Goal: Communication & Community: Answer question/provide support

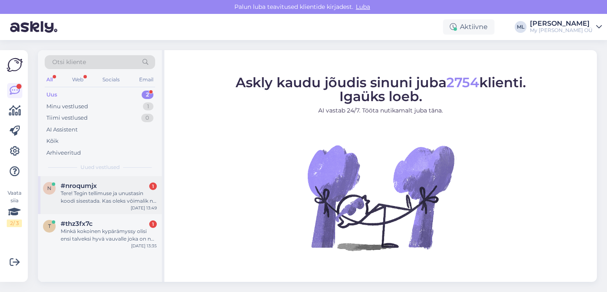
click at [84, 199] on div "Tere! Tegin tellimuse ja unustasin koodi sisestada. Kas oleks võimalik nt mu te…" at bounding box center [109, 197] width 96 height 15
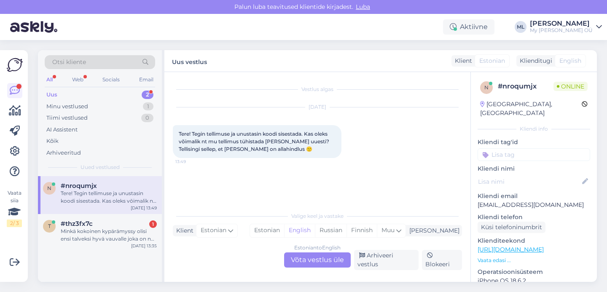
click at [315, 266] on div "Estonian to English Võta vestlus üle" at bounding box center [317, 260] width 67 height 15
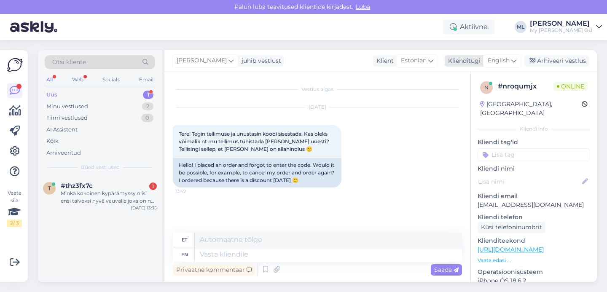
click at [507, 65] on span "English" at bounding box center [499, 60] width 22 height 9
type input "est"
click at [451, 97] on link "Estonian" at bounding box center [483, 98] width 93 height 13
click at [187, 252] on textarea at bounding box center [317, 253] width 289 height 18
type textarea "Tere! Jaa, ikka saab"
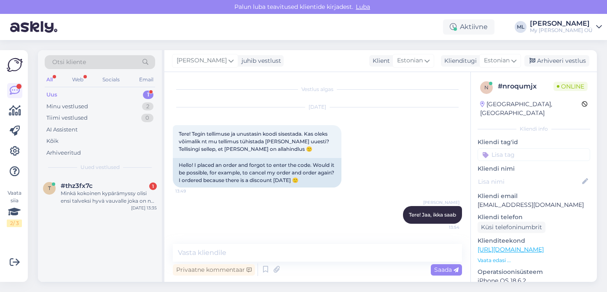
click at [488, 201] on p "[EMAIL_ADDRESS][DOMAIN_NAME]" at bounding box center [534, 205] width 113 height 9
click at [534, 201] on p "[EMAIL_ADDRESS][DOMAIN_NAME]" at bounding box center [534, 205] width 113 height 9
click at [533, 201] on p "[EMAIL_ADDRESS][DOMAIN_NAME]" at bounding box center [534, 205] width 113 height 9
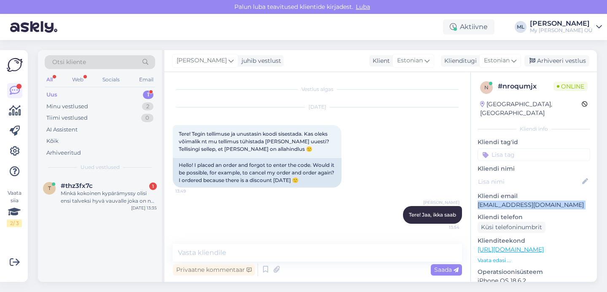
click at [533, 201] on p "[EMAIL_ADDRESS][DOMAIN_NAME]" at bounding box center [534, 205] width 113 height 9
copy p "[EMAIL_ADDRESS][DOMAIN_NAME]"
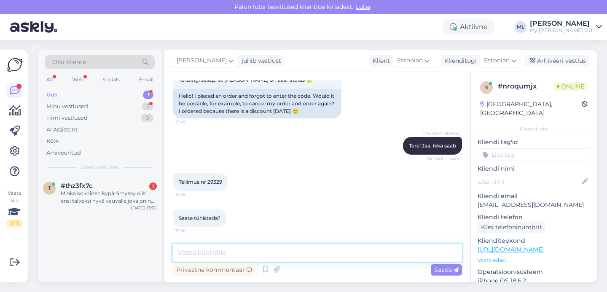
click at [281, 253] on textarea at bounding box center [317, 253] width 289 height 18
type textarea "Jaa, kohe teen ära :)"
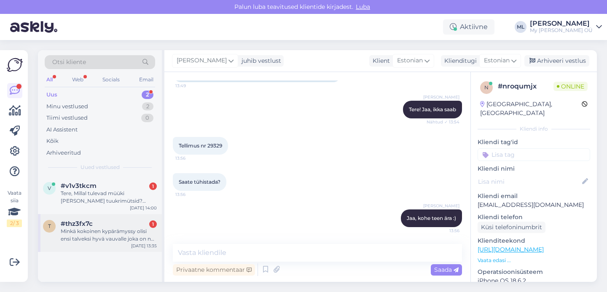
click at [97, 229] on div "Minkä kokoinen kypärämyssy olisi ensi talveksi hyvä vauvalle joka on nyt 4,5kk?" at bounding box center [109, 235] width 96 height 15
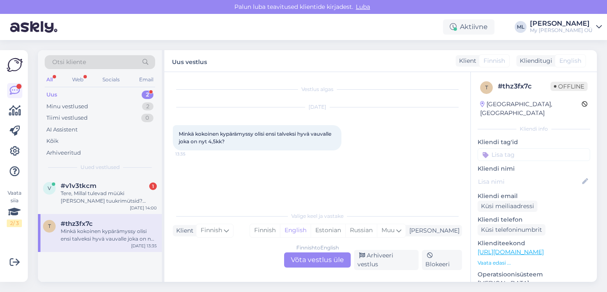
click at [321, 263] on div "Finnish to English Võta vestlus üle" at bounding box center [317, 260] width 67 height 15
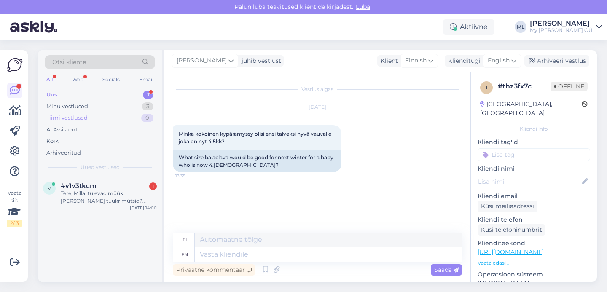
click at [92, 118] on div "Tiimi vestlused 0" at bounding box center [100, 118] width 111 height 12
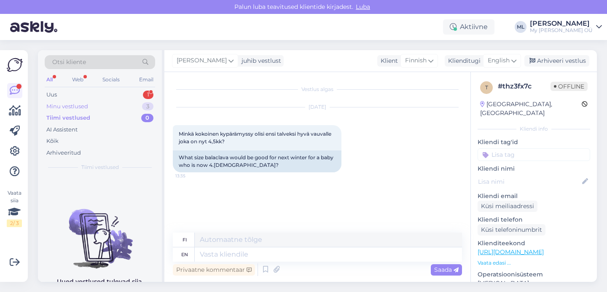
click at [85, 110] on div "Minu vestlused 3" at bounding box center [100, 107] width 111 height 12
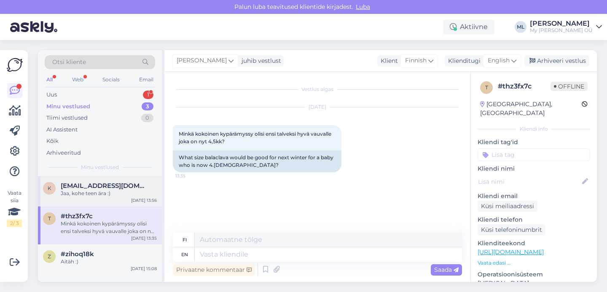
click at [83, 179] on div "k [EMAIL_ADDRESS][DOMAIN_NAME] Jaa, kohe teen ära :) [DATE] 13:56" at bounding box center [100, 191] width 124 height 30
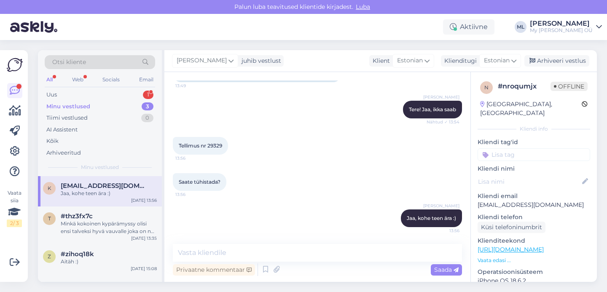
click at [210, 147] on span "Tellimus nr 29329" at bounding box center [200, 146] width 43 height 6
copy div "29329 13:56"
click at [550, 65] on div "Arhiveeri vestlus" at bounding box center [557, 60] width 65 height 11
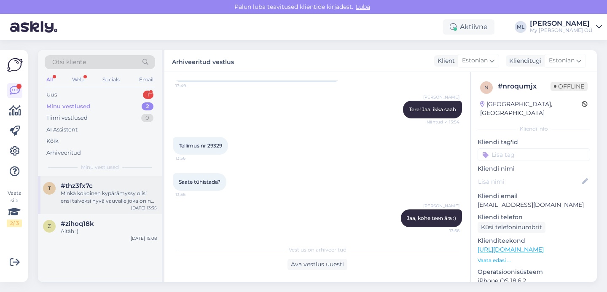
click at [101, 198] on div "Minkä kokoinen kypärämyssy olisi ensi talveksi hyvä vauvalle joka on nyt 4,5kk?" at bounding box center [109, 197] width 96 height 15
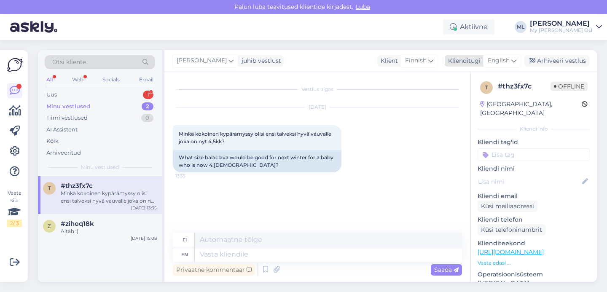
click at [510, 61] on span "English" at bounding box center [499, 60] width 22 height 9
click at [458, 98] on link "Estonian" at bounding box center [483, 98] width 93 height 13
click at [210, 257] on textarea at bounding box center [328, 255] width 267 height 14
type textarea "Tere!"
type textarea "Hei!"
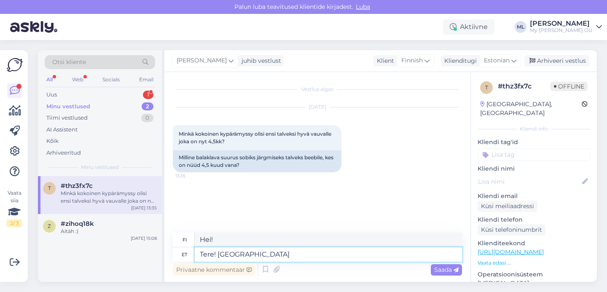
type textarea "Tere! Oleneb l"
type textarea "Hei! Se riippuu"
type textarea "Tere! Oleneb lapse"
type textarea "Hei! Se riippuu lapsesta."
type textarea "Tere! Oleneb lapse pea"
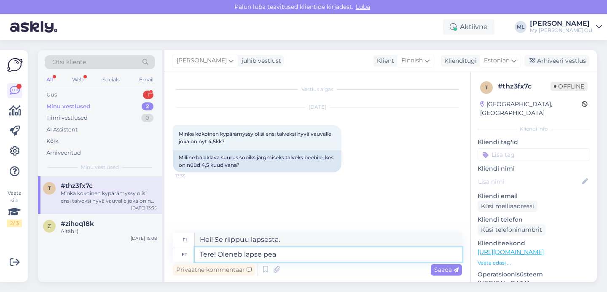
type textarea "Hei! Se riippuu lapsen päästä."
type textarea "Tere! Oleneb lapse pea õmbermõõdust"
type textarea "Hei! Se riippuu lapsen pään ympärysmitasta."
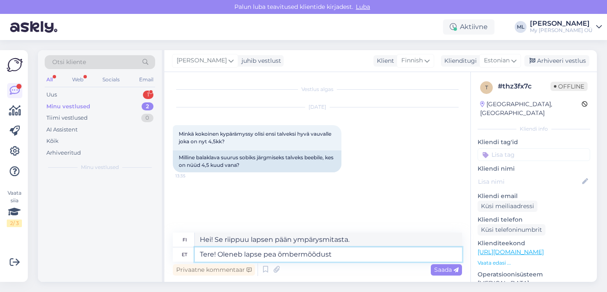
click at [282, 253] on textarea "Tere! Oleneb lapse pea õmbermõõdust" at bounding box center [328, 255] width 267 height 14
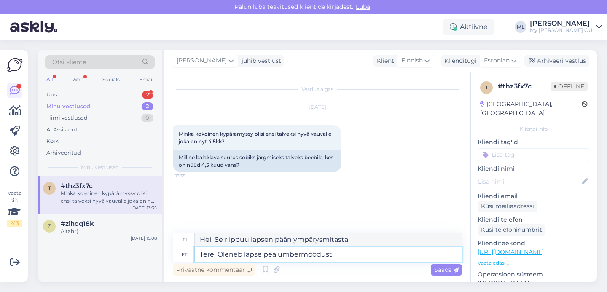
click at [348, 256] on textarea "Tere! Oleneb lapse pea ümbermõõdust" at bounding box center [328, 255] width 267 height 14
type textarea "Tere! Oleneb lapse pea ümbermõõdust, need"
type textarea "Hei! Se riippuu lapsen pään ympärysmitasta, nämä"
type textarea "Tere! Oleneb lapse pea ümbermõõdust, need on üp"
type textarea "Hei! Se riippuu lapsen pään ympärysmitasta, ne ovat noin."
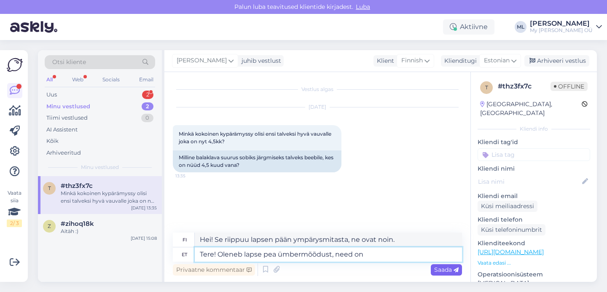
type textarea "Tere! Oleneb lapse pea ümbermõõdust, need o"
type textarea "Hei! Se riippuu lapsen pään ympärysmitasta, nämä ovat"
type textarea "Tere! Oleneb lapse pea ümbermõõdust, need"
type textarea "Hei! Se riippuu lapsen pään ympärysmitasta, nämä"
type textarea "Tere! Oleneb lapse pea ümbermõõdust,"
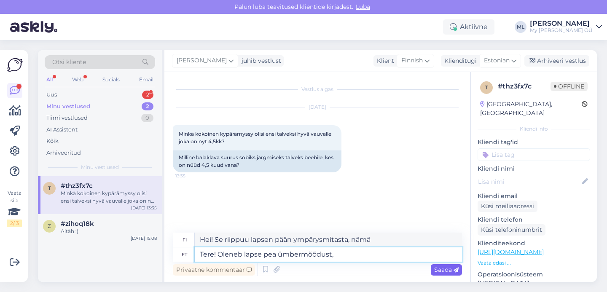
type textarea "Hei! Se riippuu lapsen pään ympärysmitasta."
type textarea "Tere! Oleneb lapse pea ümbermõõdust. Ma"
type textarea "Hei! Se riippuu lapsen pään ympärysmitasta. Minä"
type textarea "Tere! Oleneb lapse pea ümbermõõdust. Ma ar"
type textarea "Hei! Se riippuu lapsen pään ympärysmitasta. Minä a"
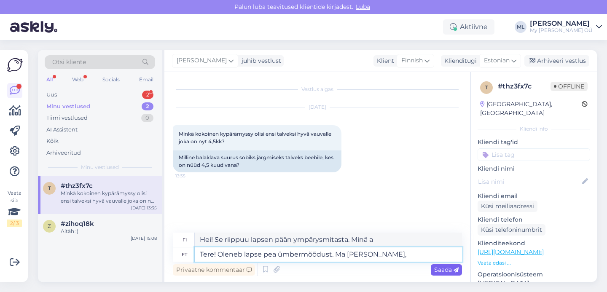
type textarea "Tere! Oleneb lapse pea ümbermõõdust. Ma [PERSON_NAME],"
type textarea "Hei! Se riippuu lapsen pään ympärysmitasta. [GEOGRAPHIC_DATA],"
type textarea "Tere! Oleneb lapse pea ümbermõõdust. Ma [PERSON_NAME], et s"
type textarea "Hei! Se riippuu lapsen pään ympärysmitasta. Luulen niin."
type textarea "Tere! Oleneb lapse pea ümbermõõdust. Ma [PERSON_NAME], et seal"
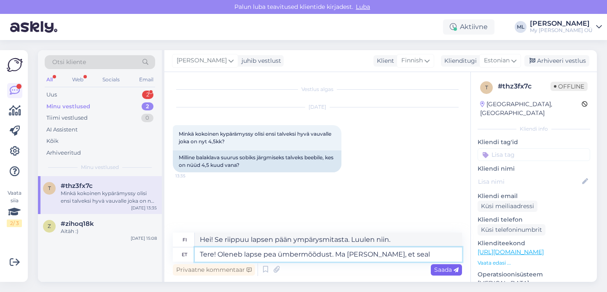
type textarea "Hei! Se riippuu lapsen pään ympärysmitasta. Luulen, [PERSON_NAME] on"
type textarea "Tere! Oleneb lapse pea ümbermõõdust. Ma [PERSON_NAME], et seal 447"
type textarea "Hei! Se riippuu lapsen pään ympärysmitasta. Luulen, [PERSON_NAME] on 447"
type textarea "Tere! Oleneb lapse pea ümbermõõdust. Ma [PERSON_NAME], et seal 44/46"
type textarea "Hei! Se riippuu lapsen pään ympärysmitasta. Mielestäni se on 44/46."
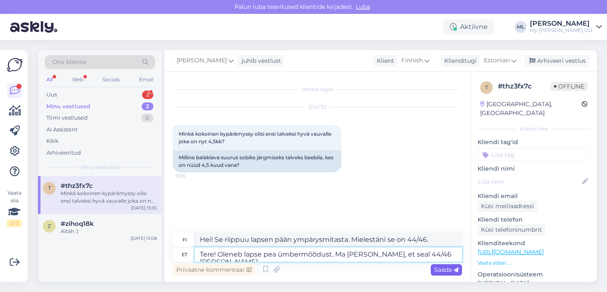
type textarea "Tere! Oleneb lapse pea ümbermõõdust. Ma [PERSON_NAME], et seal 44/46 [PERSON_NA…"
type textarea "Hei! Se riippuu lapsen pään ympärysmitasta. Luulen, [PERSON_NAME] se on 44/46."
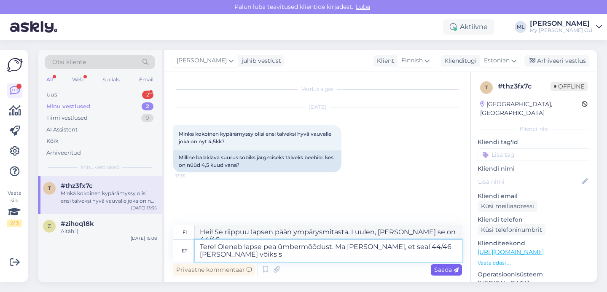
type textarea "Tere! Oleneb lapse pea ümbermõõdust. Ma [PERSON_NAME], et seal 44/46 [PERSON_NA…"
type textarea "Hei! Se riippuu lapsen pään ympärysmitasta. Luulen, [PERSON_NAME] se olisi noin…"
type textarea "Tere! Oleneb lapse pea ümbermõõdust. Ma [PERSON_NAME], et seal 44/46 [PERSON_NA…"
type textarea "Hei! Se riippuu lapsen pään ympärysmitasta. Mielestäni sen pitäisi olla noin 44…"
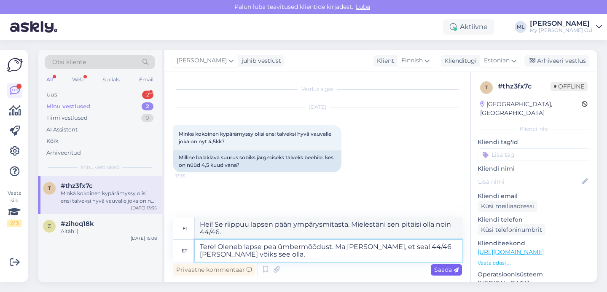
type textarea "Tere! Oleneb lapse pea ümbermõõdust. Ma [PERSON_NAME], et seal 44/46 [PERSON_NA…"
type textarea "Hei! Se riippuu lapsen pään ympärysmitasta. Luulen, [PERSON_NAME] se voisi olla…"
type textarea "Tere! Oleneb lapse pea ümbermõõdust. Ma [PERSON_NAME], et seal 44/46 [PERSON_NA…"
type textarea "Hei! Se riippuu lapsen pään ympärysmitasta. Luulen, [PERSON_NAME] se voisi olla…"
type textarea "Tere! Oleneb lapse pea ümbermõõdust. Ma [PERSON_NAME], et seal 44/46 [PERSON_NA…"
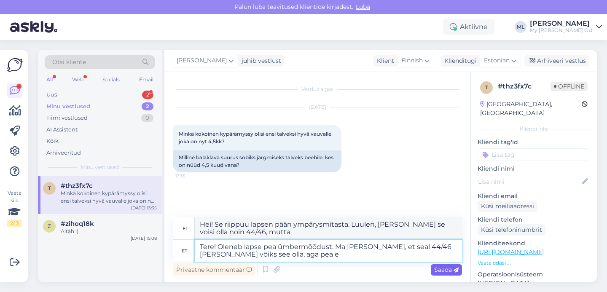
type textarea "Hei! Se riippuu lapsen pään ympärysmitasta. Luulen, [PERSON_NAME] se voisi olla…"
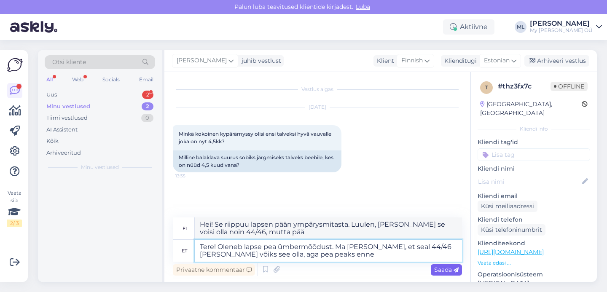
type textarea "Tere! Oleneb lapse pea ümbermõõdust. Ma [PERSON_NAME], et seal 44/46 [PERSON_NA…"
type textarea "Hei! Se riippuu lapsen pään ympärysmitasta. Mielestäni se voisi olla noin 44/46…"
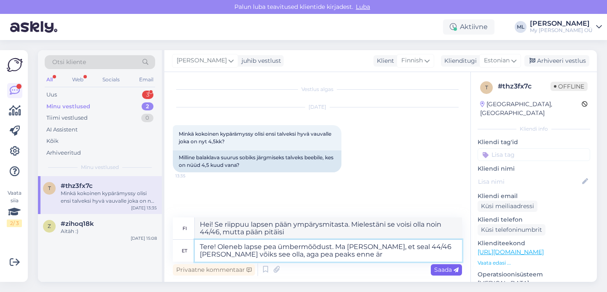
type textarea "Tere! Oleneb lapse pea ümbermõõdust. Ma [PERSON_NAME], et seal 44/46 [PERSON_NA…"
type textarea "Hei! Se riippuu lapsen pään ympärysmitasta. Mielestäni se voisi olla noin 44/46…"
type textarea "Tere! Oleneb lapse pea ümbermõõdust. Ma [PERSON_NAME], et seal 44/46 [PERSON_NA…"
type textarea "Hei! Se riippuu lapsen pään ympärysmitasta. Luulen, [PERSON_NAME] se voisi olla…"
type textarea "Tere! Oleneb lapse pea ümbermõõdust. Ma [PERSON_NAME], et seal 44/46 [PERSON_NA…"
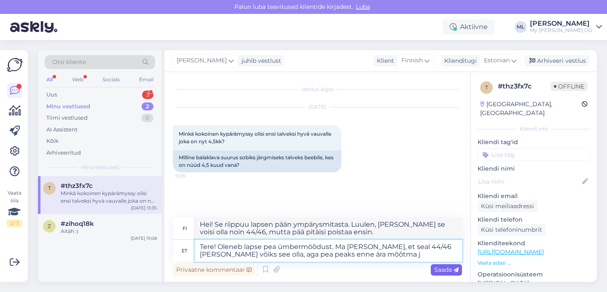
type textarea "Hei! Se riippuu lapsen pään ympärysmitasta. Luulen, [PERSON_NAME] se voisi olla…"
type textarea "Tere! Oleneb lapse pea ümbermõõdust. Ma [PERSON_NAME], et seal 44/46 [PERSON_NA…"
type textarea "Hei! Se riippuu lapsen pään ympärysmitasta. Luulen, [PERSON_NAME] se voisi olla…"
type textarea "Tere! Oleneb lapse pea ümbermõõdust. Ma [PERSON_NAME], et seal 44/46 [PERSON_NA…"
type textarea "Hei! Se riippuu lapsen pään ympärysmitasta. Luulen, [PERSON_NAME] se voisi olla…"
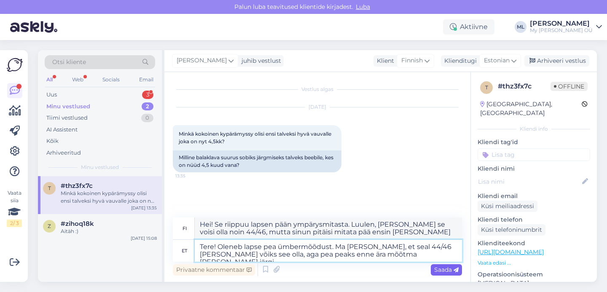
type textarea "Tere! Oleneb lapse pea ümbermõõdust. Ma [PERSON_NAME], et seal 44/46 [PERSON_NA…"
type textarea "Hei! Se riippuu lapsen pään ympärysmitasta. Luulen, [PERSON_NAME] se voisi olla…"
type textarea "Tere! Oleneb lapse pea ümbermõõdust. Ma [PERSON_NAME], et seal 44/46 [PERSON_NA…"
type textarea "Hei! Se riippuu lapsen pään ympärysmitasta. Luulen, [PERSON_NAME] se voisi olla…"
type textarea "Tere! Oleneb lapse pea ümbermõõdust. Ma [PERSON_NAME], et seal 44/46 [PERSON_NA…"
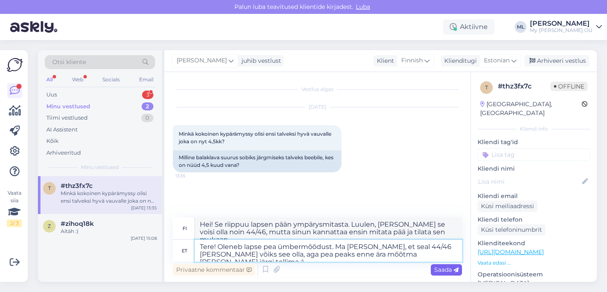
type textarea "Hei! Se riippuu lapsen pään ympärysmitasta. Luulen, [PERSON_NAME] se voisi olla…"
type textarea "Tere! Oleneb lapse pea ümbermõõdust. Ma [PERSON_NAME], et seal 44/46 [PERSON_NA…"
click at [442, 272] on span "Saada" at bounding box center [446, 270] width 24 height 8
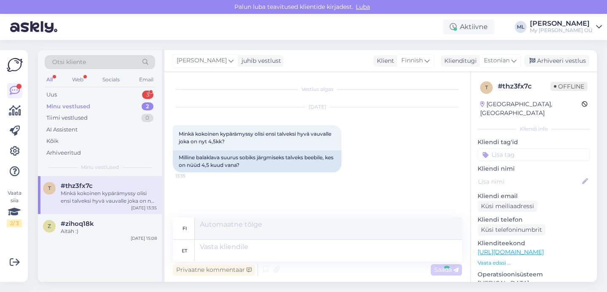
scroll to position [38, 0]
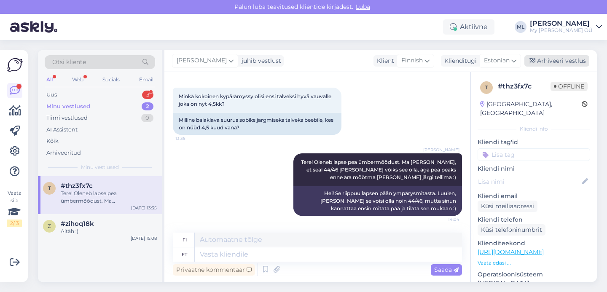
click at [544, 61] on div "Arhiveeri vestlus" at bounding box center [557, 60] width 65 height 11
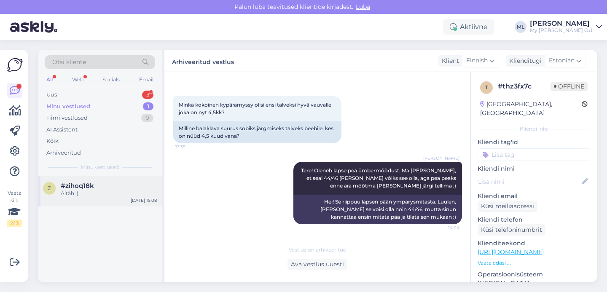
click at [89, 196] on div "Aitäh :)" at bounding box center [109, 194] width 96 height 8
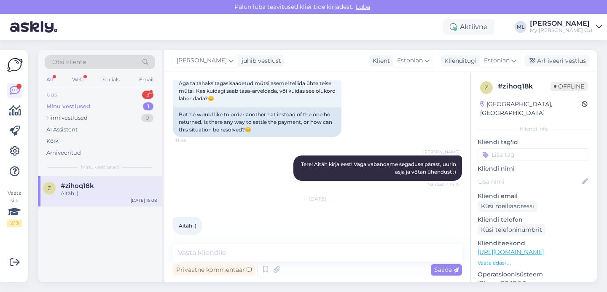
click at [83, 90] on div "Uus 3" at bounding box center [100, 95] width 111 height 12
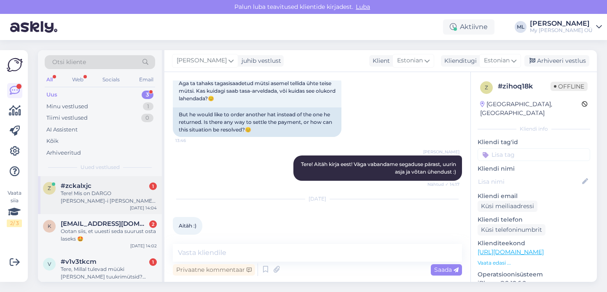
click at [89, 189] on span "#zckalxjc" at bounding box center [76, 186] width 31 height 8
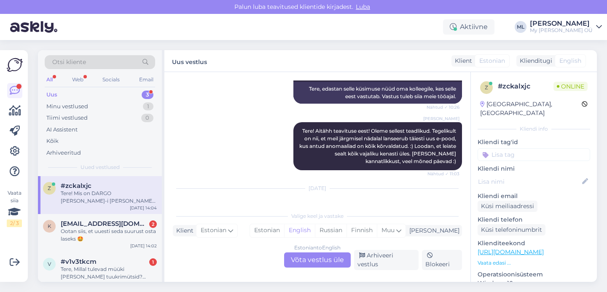
scroll to position [224, 0]
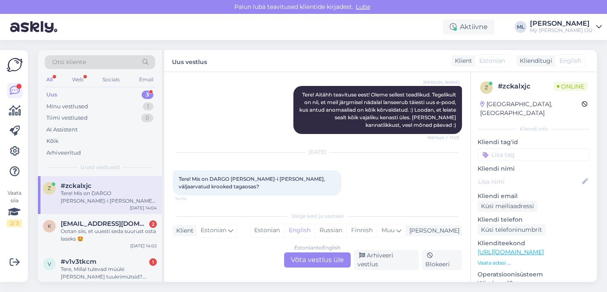
click at [331, 263] on div "Estonian to English Võta vestlus üle" at bounding box center [317, 260] width 67 height 15
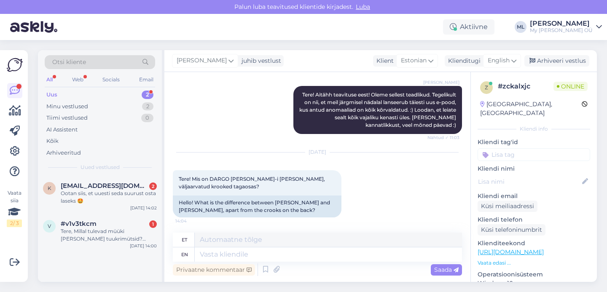
drag, startPoint x: 501, startPoint y: 57, endPoint x: 501, endPoint y: 51, distance: 5.1
click at [501, 57] on span "English" at bounding box center [499, 60] width 22 height 9
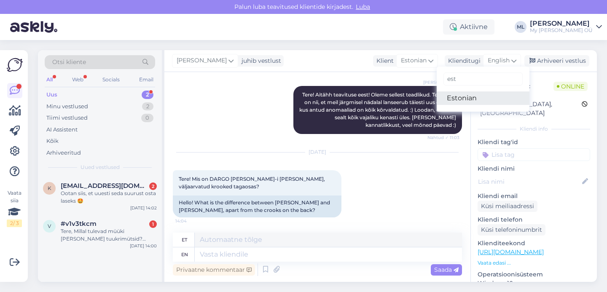
click at [461, 101] on link "Estonian" at bounding box center [483, 98] width 93 height 13
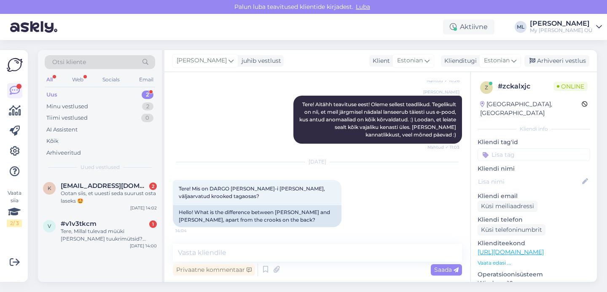
scroll to position [214, 0]
click at [226, 255] on textarea at bounding box center [317, 253] width 289 height 18
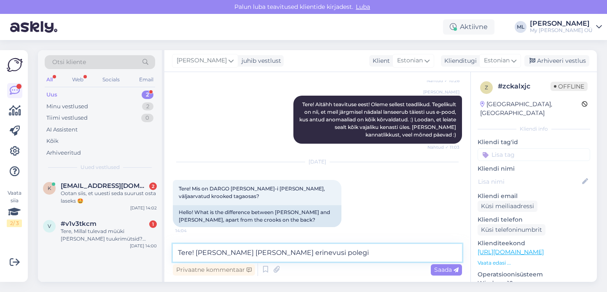
click at [312, 252] on textarea "Tere! [PERSON_NAME] [PERSON_NAME] erinevusi polegi" at bounding box center [317, 253] width 289 height 18
type textarea "Tere! [PERSON_NAME] [PERSON_NAME] erinevusi polegi ☺️"
click at [445, 270] on span "Saada" at bounding box center [446, 270] width 24 height 8
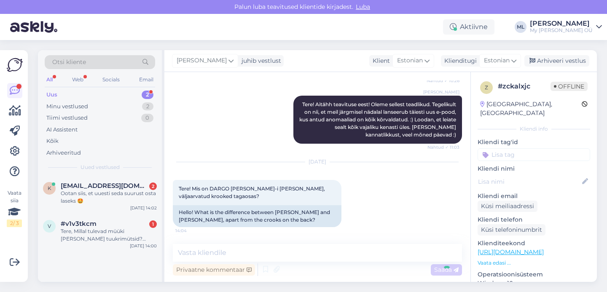
scroll to position [251, 0]
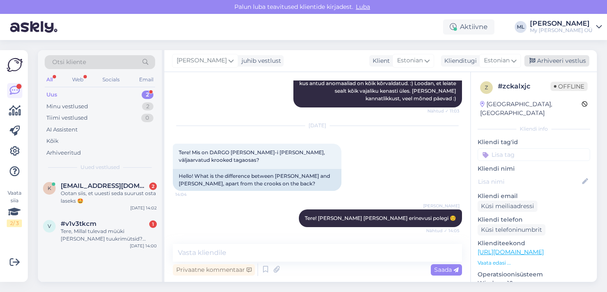
click at [538, 62] on div "Arhiveeri vestlus" at bounding box center [557, 60] width 65 height 11
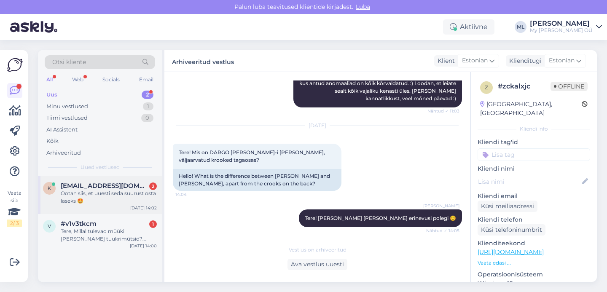
click at [82, 194] on div "Ootan siis, et uuesti seda suurust osta laseks 🤩" at bounding box center [109, 197] width 96 height 15
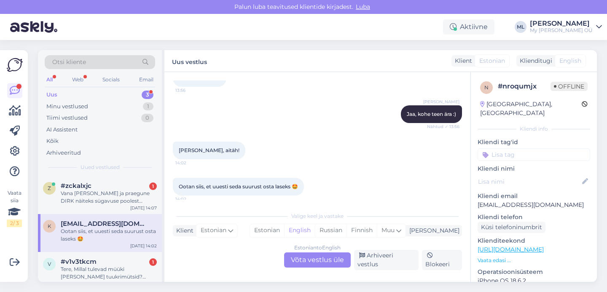
click at [120, 235] on div "Ootan siis, et uuesti seda suurust osta laseks 🤩" at bounding box center [109, 235] width 96 height 15
click at [327, 264] on div "Estonian to English Võta vestlus üle" at bounding box center [317, 260] width 67 height 15
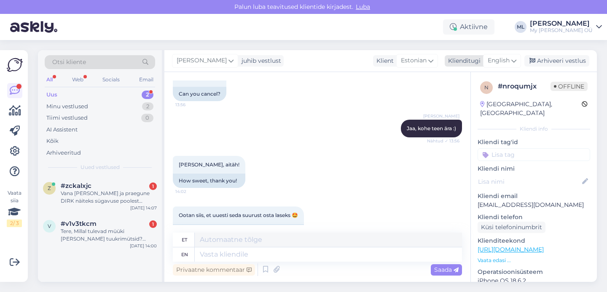
click at [507, 62] on span "English" at bounding box center [499, 60] width 22 height 9
click at [487, 100] on link "Estonian" at bounding box center [483, 98] width 93 height 13
click at [230, 252] on textarea at bounding box center [317, 253] width 289 height 18
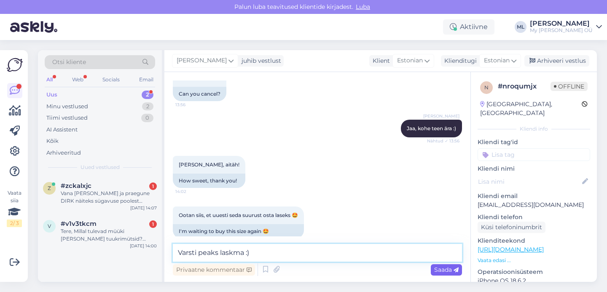
type textarea "Varsti peaks laskma :)"
click at [455, 271] on icon at bounding box center [456, 270] width 5 height 5
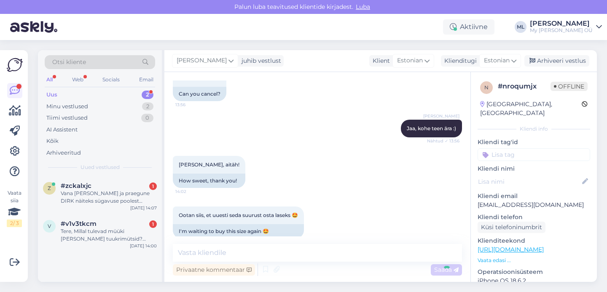
scroll to position [272, 0]
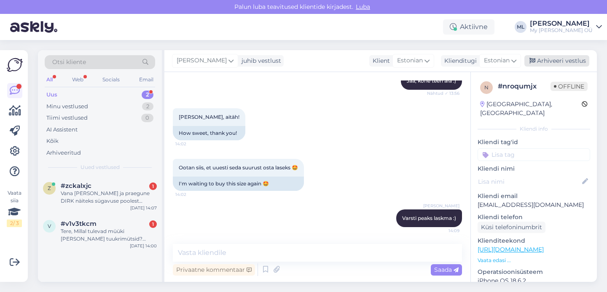
click at [545, 57] on div "Arhiveeri vestlus" at bounding box center [557, 60] width 65 height 11
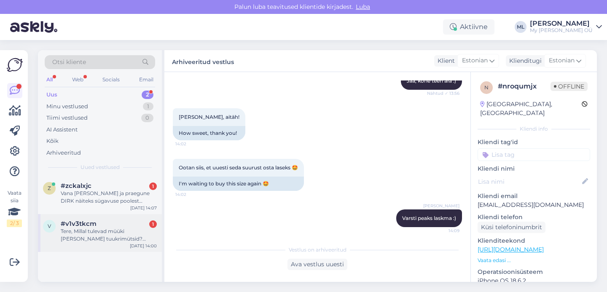
click at [94, 242] on div "Tere, Millal tulevad müüki [PERSON_NAME] tuukrimütsid? [GEOGRAPHIC_DATA]. Peaeg…" at bounding box center [109, 235] width 96 height 15
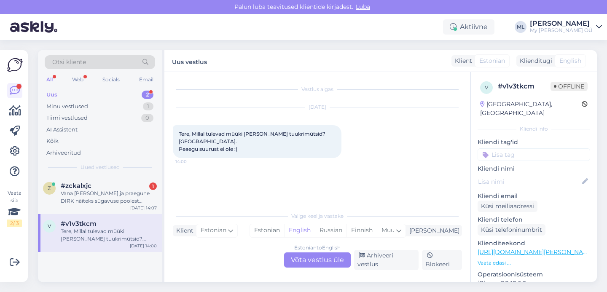
click at [325, 265] on div "Estonian to English Võta vestlus üle" at bounding box center [317, 260] width 67 height 15
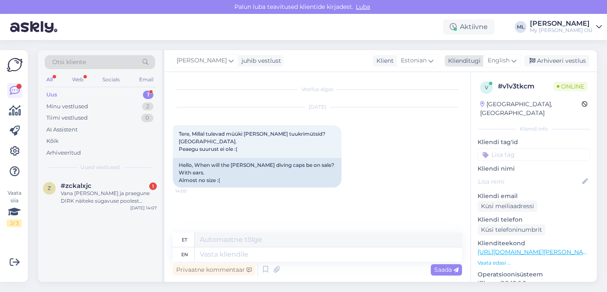
click at [503, 60] on span "English" at bounding box center [499, 60] width 22 height 9
click at [466, 100] on link "Estonian" at bounding box center [483, 98] width 93 height 13
click at [263, 256] on textarea at bounding box center [317, 253] width 289 height 18
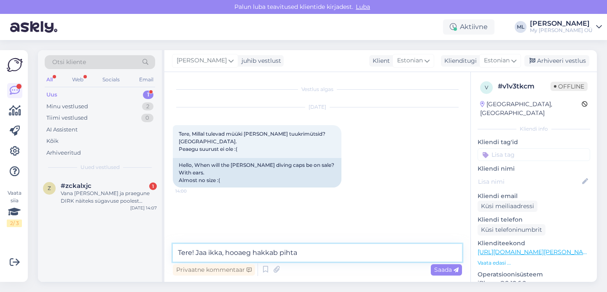
click at [223, 253] on textarea "Tere! Jaa ikka, hooaeg hakkab pihta" at bounding box center [317, 253] width 289 height 18
click at [350, 259] on textarea "Tere! Jaa ikka teeme :) hooaeg hakkab pihta" at bounding box center [317, 253] width 289 height 18
click at [260, 255] on textarea "Tere! Jaa ikka teeme :) hooaeg hakkab pihta" at bounding box center [317, 253] width 289 height 18
click at [344, 254] on textarea "Tere! Jaa ikka teeme :) Hooaeg hakkab pihta" at bounding box center [317, 253] width 289 height 18
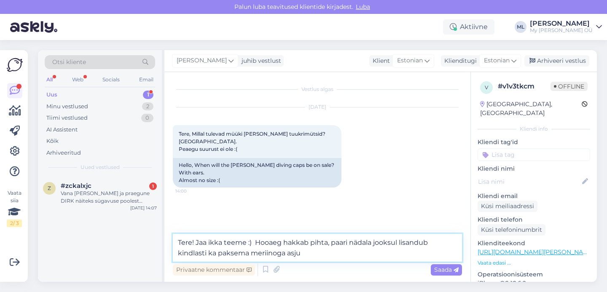
click at [344, 256] on textarea "Tere! Jaa ikka teeme :) Hooaeg hakkab pihta, paari nädala jooksul lisandub kind…" at bounding box center [317, 248] width 289 height 28
click at [324, 255] on textarea "Tere! Jaa ikka teeme :) Hooaeg hakkab pihta, paari nädala jooksul lisandub kind…" at bounding box center [317, 248] width 289 height 28
type textarea "Tere! Jaa ikka teeme :) Hooaeg hakkab pihta, paari nädala jooksul lisandub kind…"
click at [251, 241] on textarea "Tere! Jaa ikka teeme :) Hooaeg hakkab pihta, paari nädala jooksul lisandub kind…" at bounding box center [317, 248] width 289 height 28
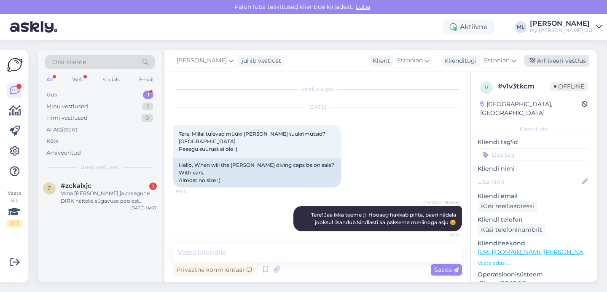
click at [553, 59] on div "Arhiveeri vestlus" at bounding box center [557, 60] width 65 height 11
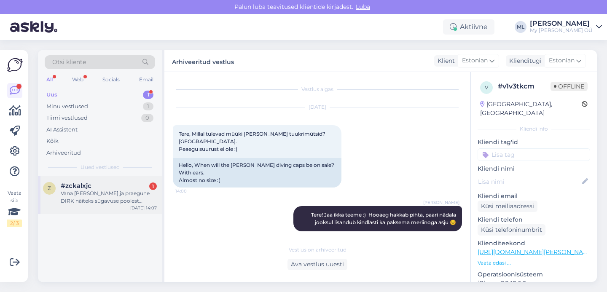
click at [81, 192] on div "Vana [PERSON_NAME] ja praegune DIRK näiteks sügavuse poolest istuvad hoopis eri…" at bounding box center [109, 197] width 96 height 15
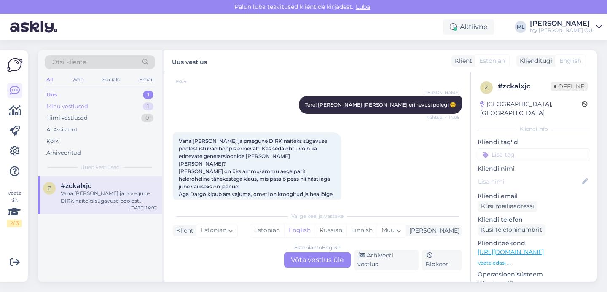
click at [100, 108] on div "Minu vestlused 1" at bounding box center [100, 107] width 111 height 12
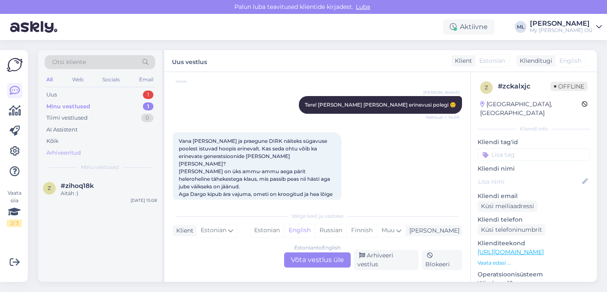
click at [65, 151] on div "Arhiveeritud" at bounding box center [63, 153] width 35 height 8
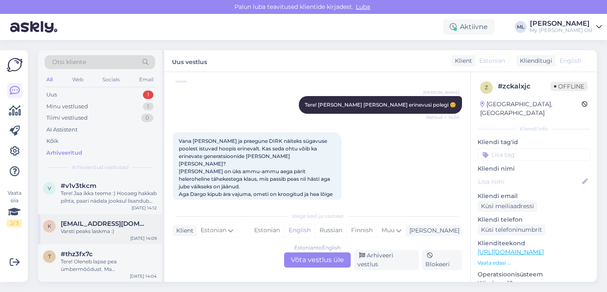
click at [98, 234] on div "Varsti peaks laskma :)" at bounding box center [109, 232] width 96 height 8
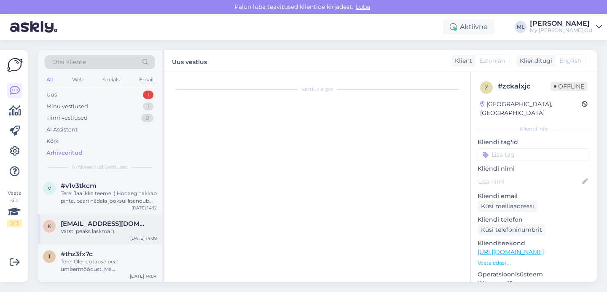
scroll to position [275, 0]
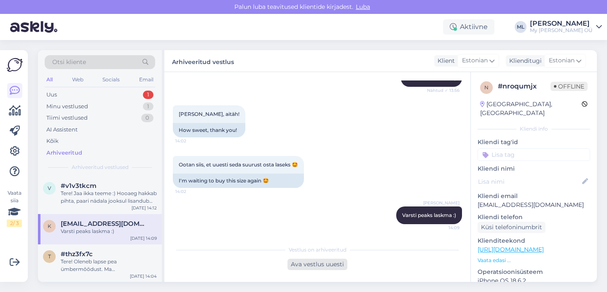
click at [332, 265] on div "Ava vestlus uuesti" at bounding box center [318, 264] width 60 height 11
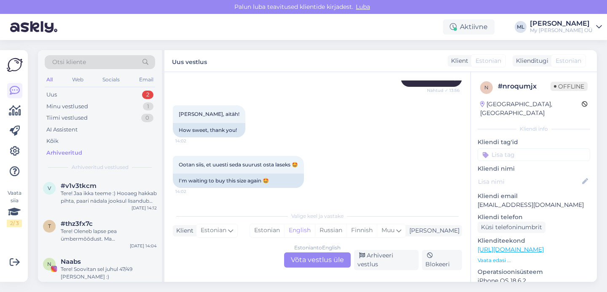
click at [341, 264] on div "Estonian to English Võta vestlus üle" at bounding box center [317, 260] width 67 height 15
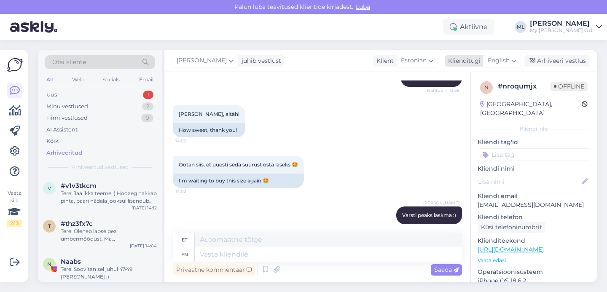
click at [503, 59] on span "English" at bounding box center [499, 60] width 22 height 9
click at [468, 102] on link "Estonian" at bounding box center [483, 98] width 93 height 13
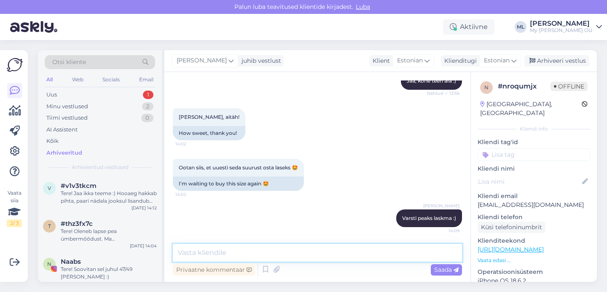
click at [262, 257] on textarea at bounding box center [317, 253] width 289 height 18
click at [189, 253] on textarea "No nüüd on olemas ☺️" at bounding box center [317, 253] width 289 height 18
type textarea "Nüüd on olemas ☺️"
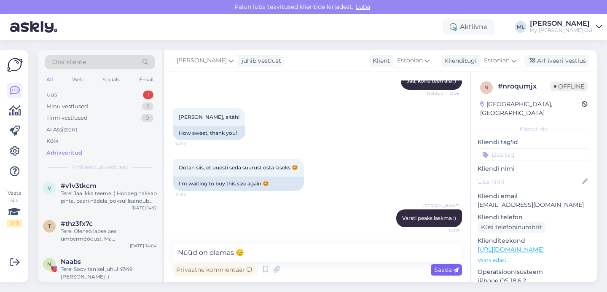
click at [458, 267] on span "Saada" at bounding box center [446, 270] width 24 height 8
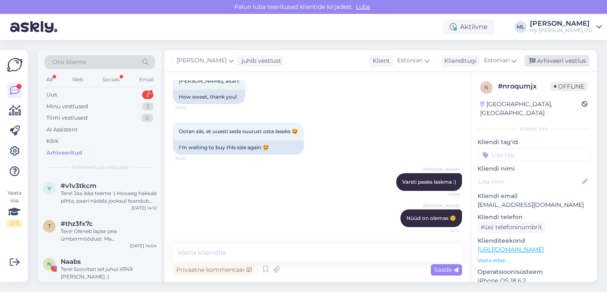
click at [546, 61] on div "Arhiveeri vestlus" at bounding box center [557, 60] width 65 height 11
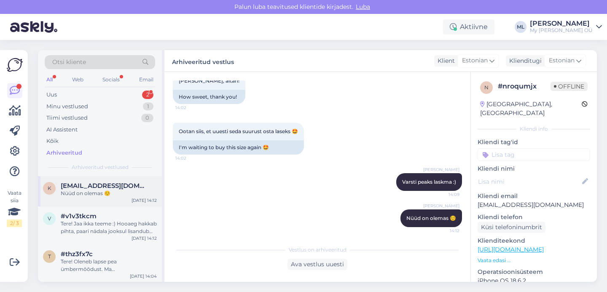
click at [97, 188] on span "[EMAIL_ADDRESS][DOMAIN_NAME]" at bounding box center [105, 186] width 88 height 8
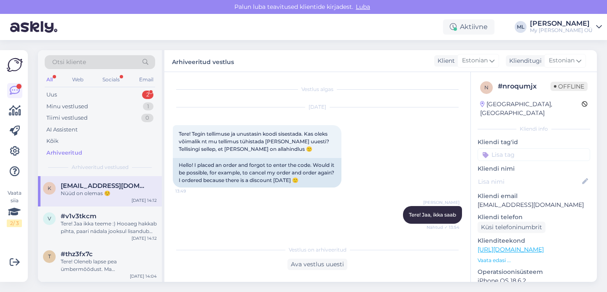
scroll to position [311, 0]
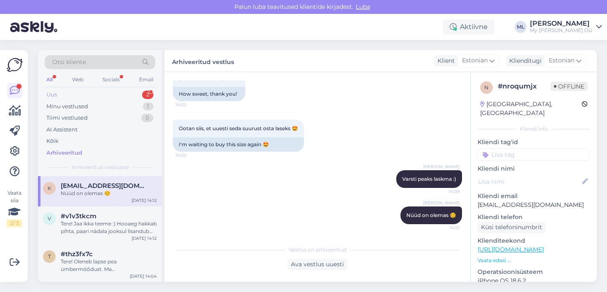
click at [103, 95] on div "Uus 2" at bounding box center [100, 95] width 111 height 12
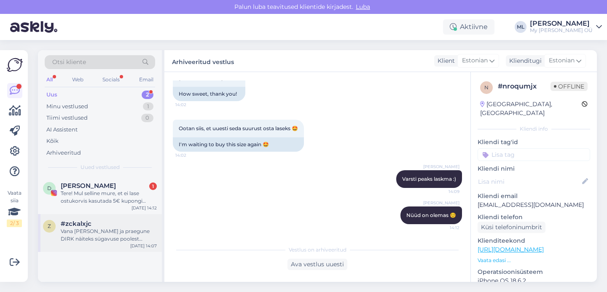
click at [87, 241] on div "Vana [PERSON_NAME] ja praegune DIRK näiteks sügavuse poolest istuvad hoopis eri…" at bounding box center [109, 235] width 96 height 15
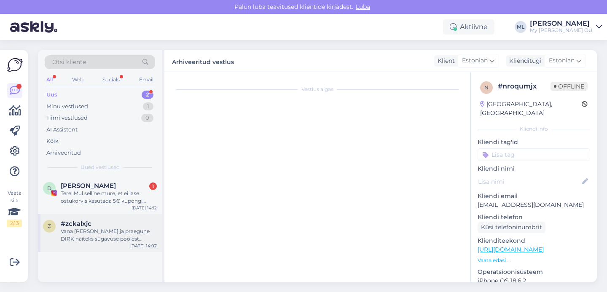
scroll to position [364, 0]
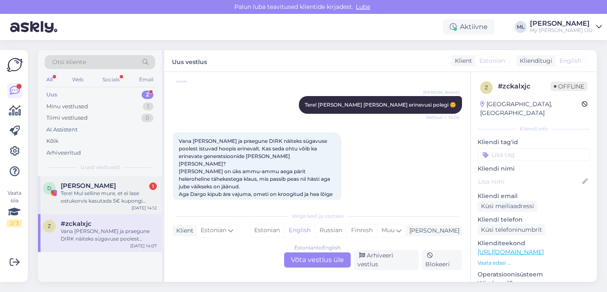
click at [111, 195] on div "Tere! Mul selline mure, et ei lase ostukorvis kasutada 5€ kupongi [PERSON_NAME]…" at bounding box center [109, 197] width 96 height 15
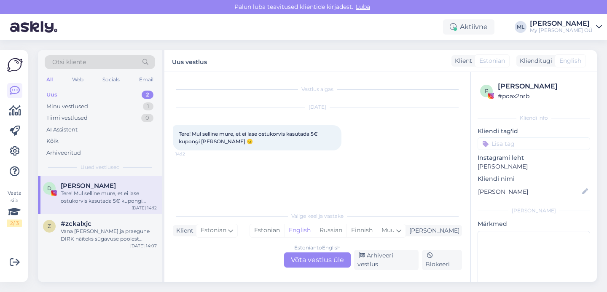
click at [307, 264] on div "Estonian to English Võta vestlus üle" at bounding box center [317, 260] width 67 height 15
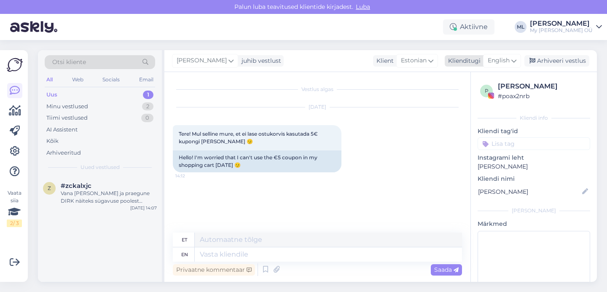
click at [496, 62] on span "English" at bounding box center [499, 60] width 22 height 9
click at [459, 100] on link "Estonian" at bounding box center [483, 98] width 93 height 13
click at [211, 257] on textarea at bounding box center [317, 253] width 289 height 18
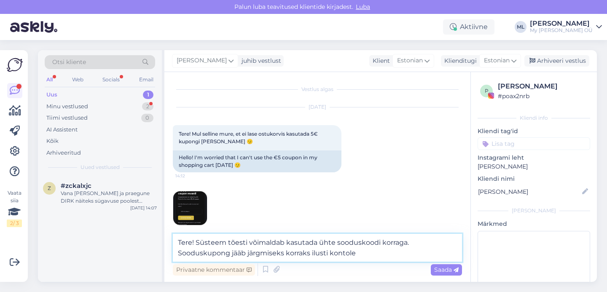
scroll to position [52, 0]
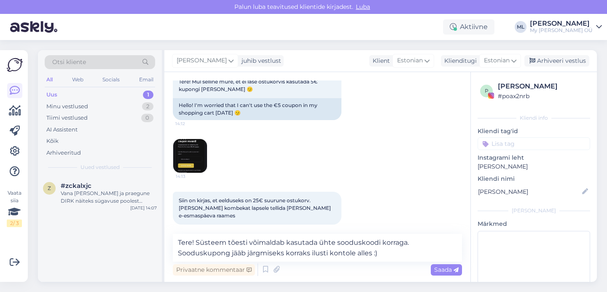
click at [176, 160] on img at bounding box center [190, 156] width 34 height 34
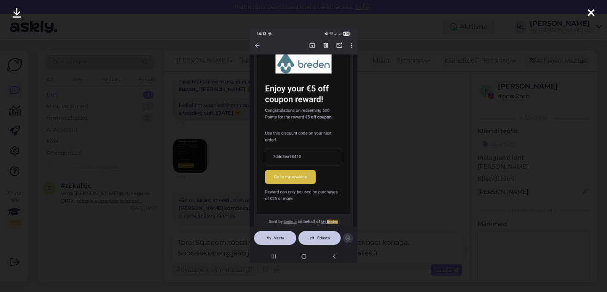
click at [595, 14] on div at bounding box center [591, 13] width 17 height 27
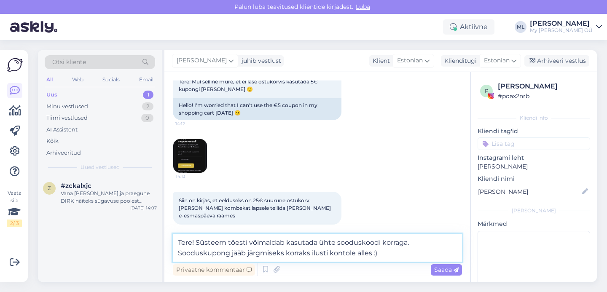
click at [318, 244] on textarea "Tere! Süsteem tõesti võimaldab kasutada ühte sooduskoodi korraga. Sooduskupong …" at bounding box center [317, 248] width 289 height 28
type textarea "Tere! Süsteem tõesti võimaldab kasutada ainult ühte sooduskoodi korraga. Soodus…"
click at [439, 271] on span "Saada" at bounding box center [446, 270] width 24 height 8
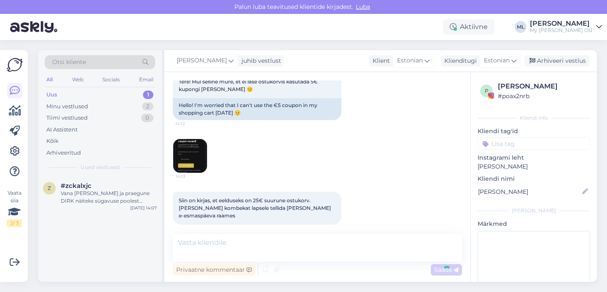
scroll to position [94, 0]
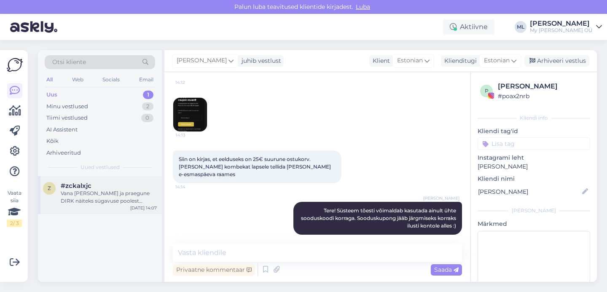
click at [121, 198] on div "Vana [PERSON_NAME] ja praegune DIRK näiteks sügavuse poolest istuvad hoopis eri…" at bounding box center [109, 197] width 96 height 15
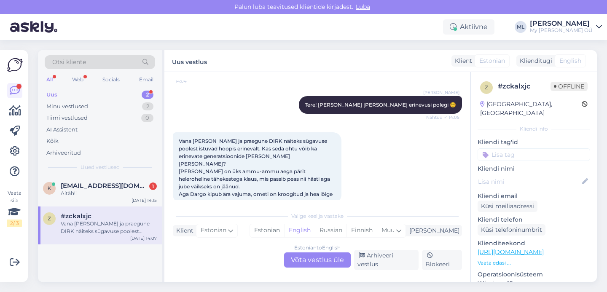
click at [323, 267] on div "Estonian to English Võta vestlus üle" at bounding box center [317, 260] width 67 height 15
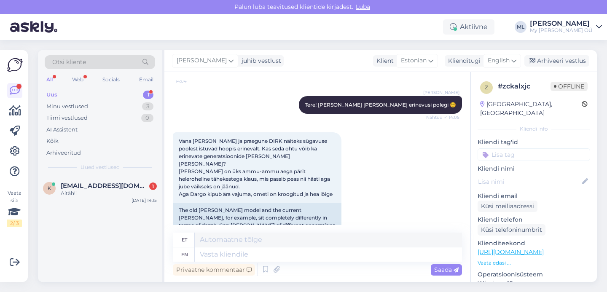
click at [504, 53] on div "[PERSON_NAME] juhib vestlust Klient [DEMOGRAPHIC_DATA] Klienditugi English est …" at bounding box center [380, 61] width 433 height 22
click at [499, 62] on span "English" at bounding box center [499, 60] width 22 height 9
click at [463, 97] on link "Estonian" at bounding box center [483, 98] width 93 height 13
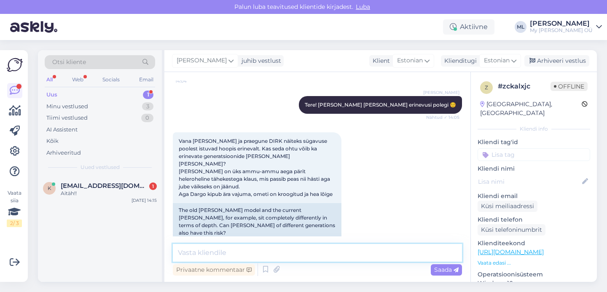
click at [187, 247] on textarea at bounding box center [317, 253] width 289 height 18
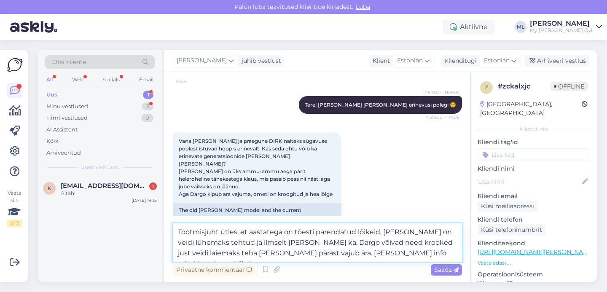
type textarea "Tootmisjuht ütles, et aastatega on tõesti parendatud lõikeid, [PERSON_NAME] on …"
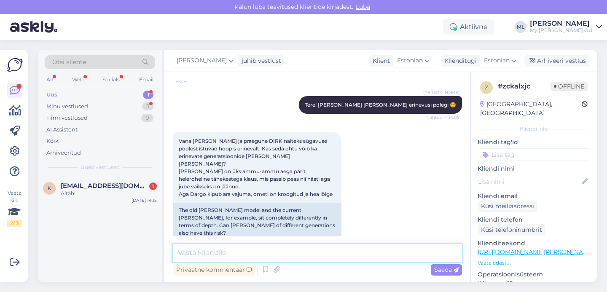
scroll to position [451, 0]
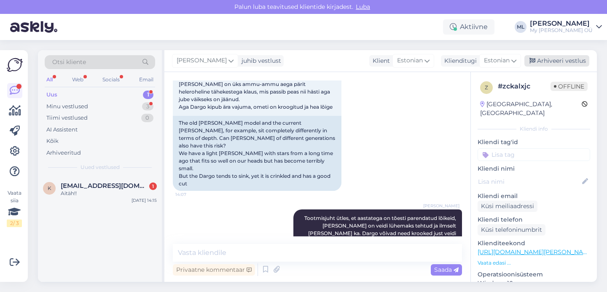
click at [540, 64] on div "Arhiveeri vestlus" at bounding box center [557, 60] width 65 height 11
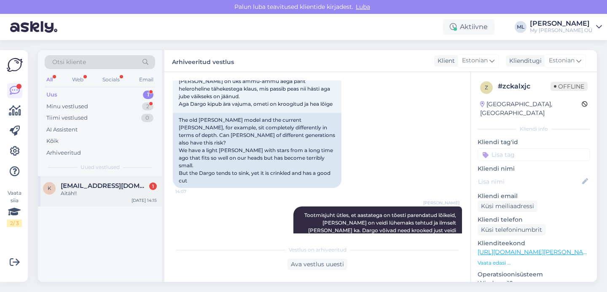
click at [88, 189] on span "[EMAIL_ADDRESS][DOMAIN_NAME]" at bounding box center [105, 186] width 88 height 8
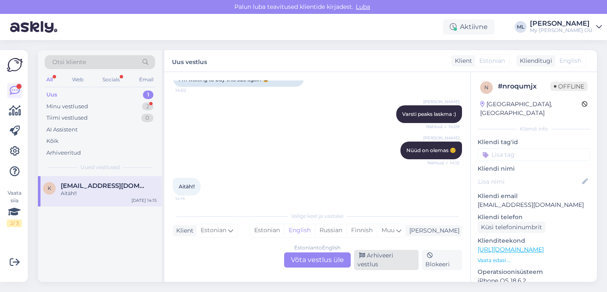
click at [404, 263] on div "Arhiveeri vestlus" at bounding box center [386, 260] width 65 height 20
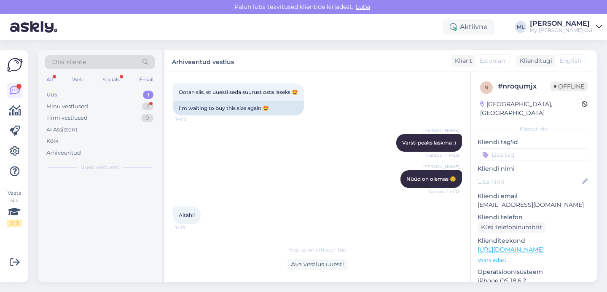
scroll to position [347, 0]
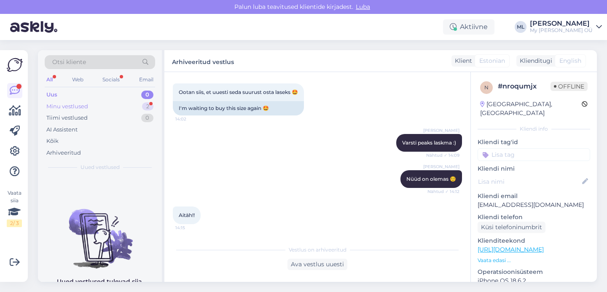
click at [96, 103] on div "Minu vestlused 2" at bounding box center [100, 107] width 111 height 12
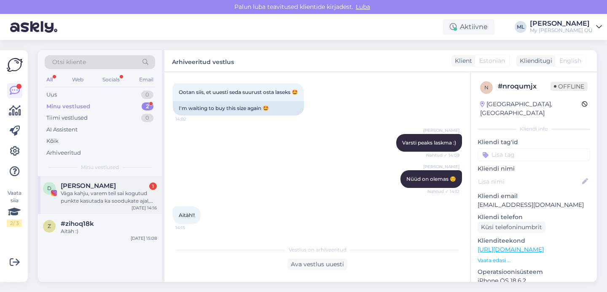
click at [77, 187] on span "[PERSON_NAME]" at bounding box center [88, 186] width 55 height 8
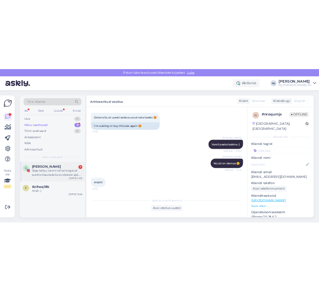
scroll to position [145, 0]
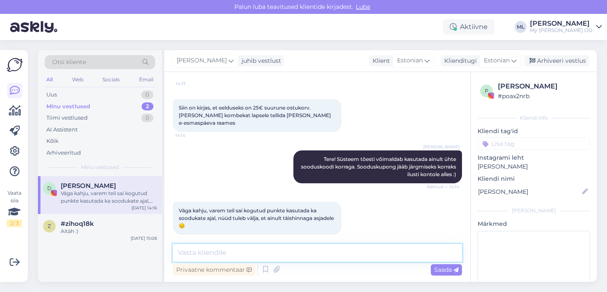
click at [189, 256] on textarea at bounding box center [317, 253] width 289 height 18
type textarea "S"
type textarea "K"
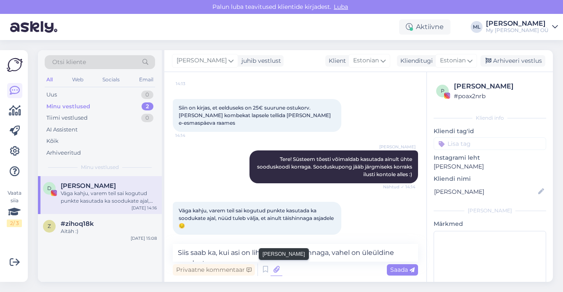
click at [275, 272] on icon at bounding box center [277, 270] width 12 height 13
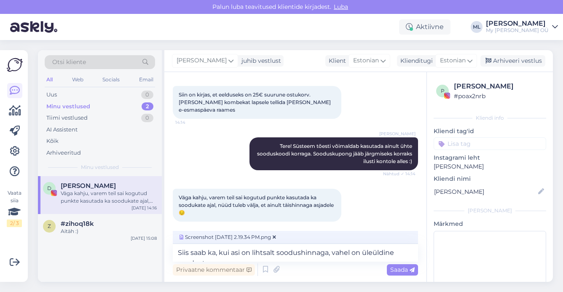
scroll to position [158, 0]
click at [237, 237] on span "Screenshot [DATE] 2.19.34 PM.png" at bounding box center [228, 238] width 100 height 8
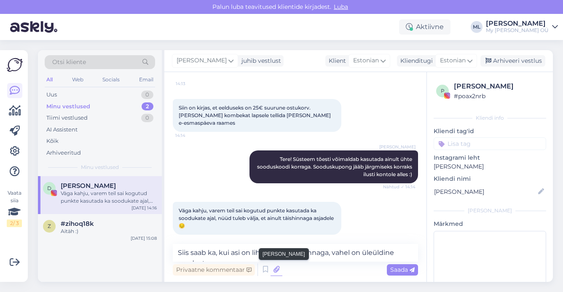
click at [278, 270] on icon at bounding box center [277, 270] width 12 height 13
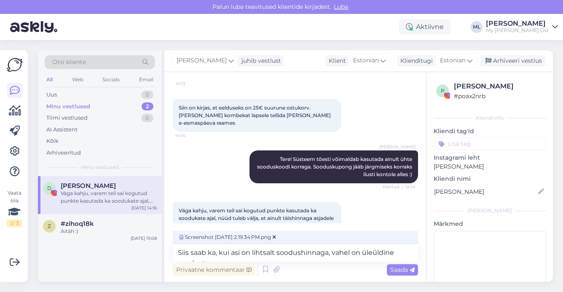
scroll to position [158, 0]
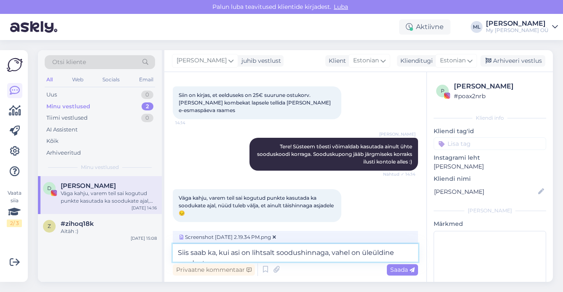
click at [403, 251] on textarea "Siis saab ka, kui asi on lihtsalt soodushinnaga, vahel on üleüldine soodustus." at bounding box center [295, 253] width 245 height 18
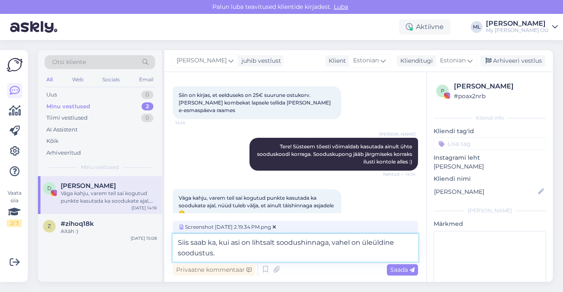
click at [314, 254] on textarea "Siis saab ka, kui asi on lihtsalt soodushinnaga, vahel on üleüldine soodustus." at bounding box center [295, 248] width 245 height 28
click at [216, 255] on textarea "Siis saab ka, kui asi on lihtsalt soodushinnaga, vahel on üleüldine soodustus. …" at bounding box center [295, 248] width 245 height 28
type textarea "Siis saab ka, kui asi on lihtsalt soodushinnaga, vahel on üleüldine soodustus, …"
click at [398, 271] on span "Saada" at bounding box center [403, 270] width 24 height 8
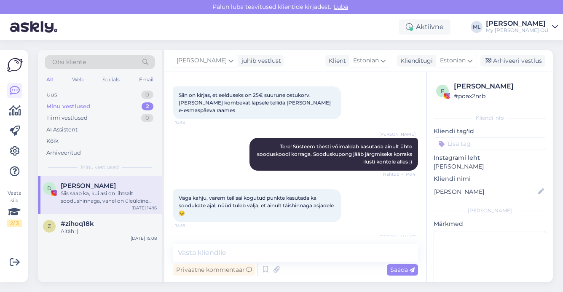
scroll to position [250, 0]
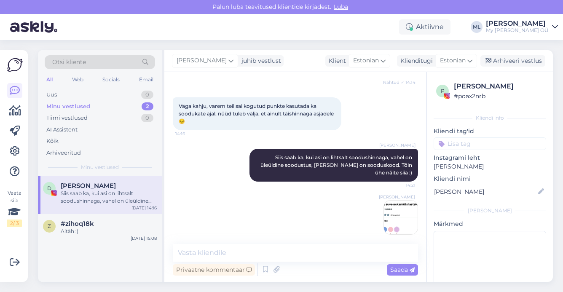
click at [396, 210] on img at bounding box center [401, 218] width 34 height 34
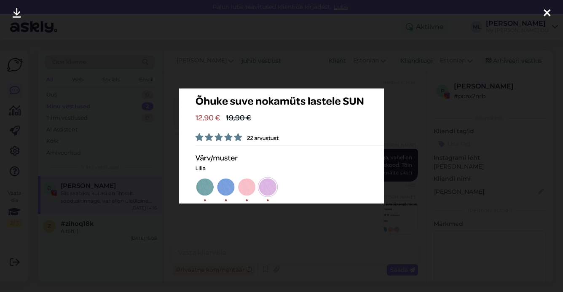
click at [545, 17] on icon at bounding box center [547, 13] width 7 height 11
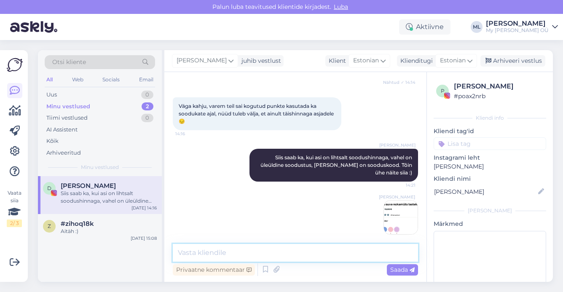
click at [232, 252] on textarea at bounding box center [295, 253] width 245 height 18
type textarea "k"
type textarea "S"
type textarea "h"
click at [85, 236] on div "z #zihoq18k Aitäh :) [DATE] 15:08" at bounding box center [100, 229] width 124 height 30
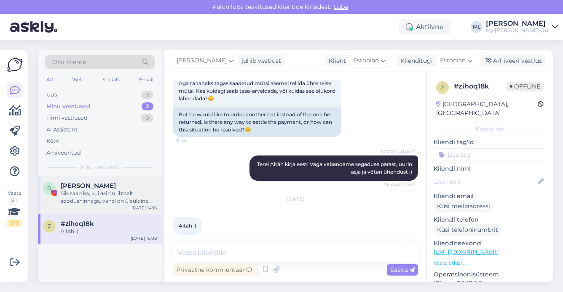
click at [81, 208] on div "D [PERSON_NAME] Siis saab ka, kui asi on lihtsalt soodushinnaga, vahel on üleül…" at bounding box center [100, 195] width 124 height 38
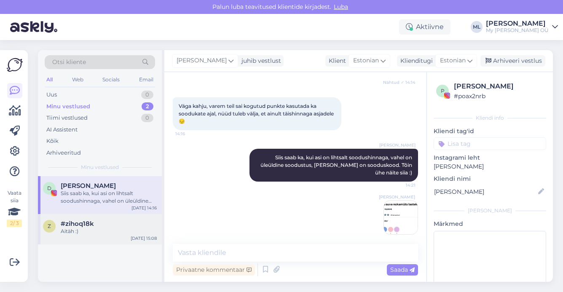
click at [81, 228] on div "Aitäh :)" at bounding box center [109, 232] width 96 height 8
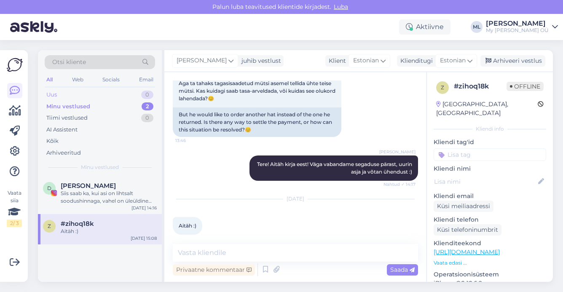
click at [92, 93] on div "Uus 0" at bounding box center [100, 95] width 111 height 12
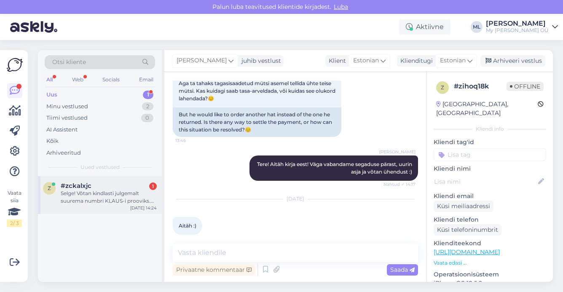
click at [90, 181] on div "z #zckalxjc 1 Selge! Võtan kindlasti julgemalt suurema numbri KLAUS-i prooviks.…" at bounding box center [100, 195] width 124 height 38
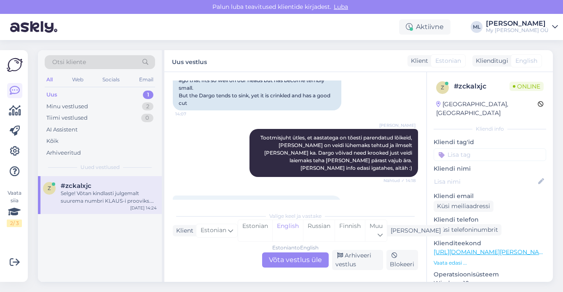
click at [283, 260] on div "Estonian to English Võta vestlus üle" at bounding box center [295, 260] width 67 height 15
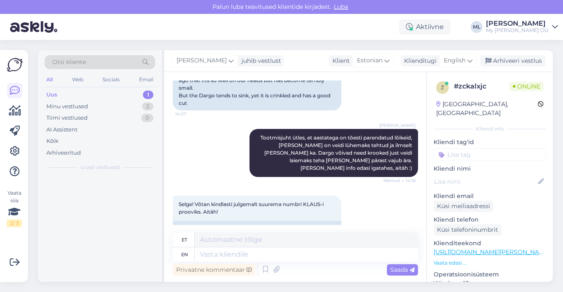
scroll to position [521, 0]
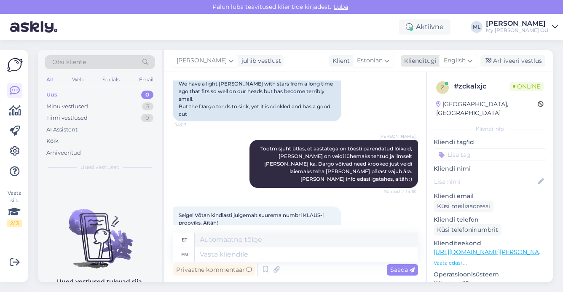
click at [470, 58] on icon at bounding box center [470, 60] width 5 height 9
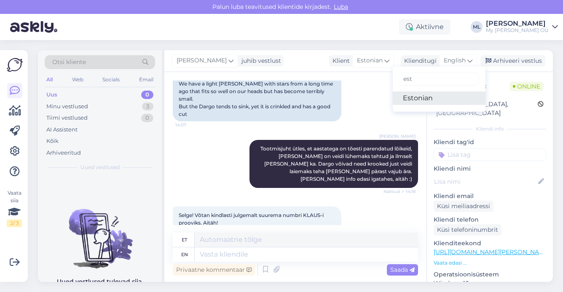
click at [432, 96] on link "Estonian" at bounding box center [439, 98] width 93 height 13
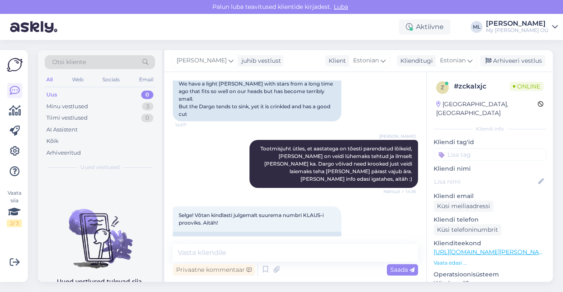
scroll to position [510, 0]
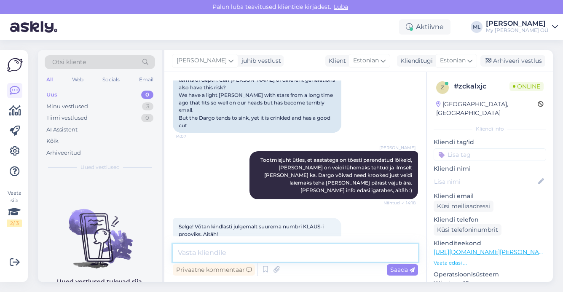
click at [242, 256] on textarea at bounding box center [295, 253] width 245 height 18
type textarea "Aitähh Teile ☺️"
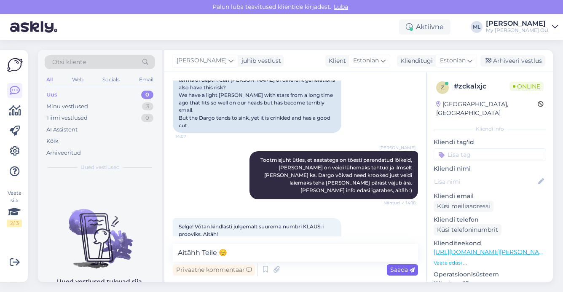
click at [408, 269] on span "Saada" at bounding box center [403, 270] width 24 height 8
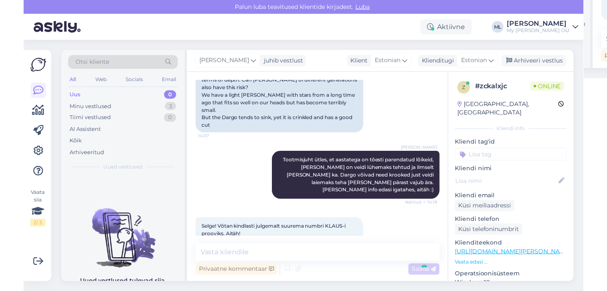
scroll to position [546, 0]
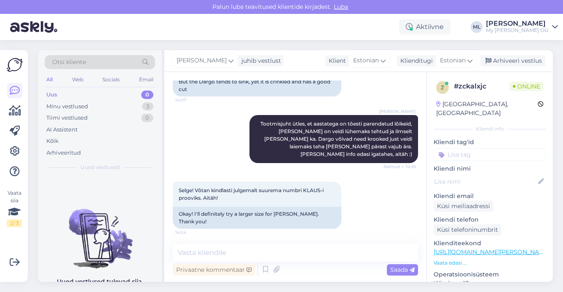
click at [515, 54] on div "[PERSON_NAME] juhib vestlust Klient [DEMOGRAPHIC_DATA] Klienditugi Estonian est…" at bounding box center [358, 61] width 389 height 22
click at [515, 58] on div "Arhiveeri vestlus" at bounding box center [513, 60] width 65 height 11
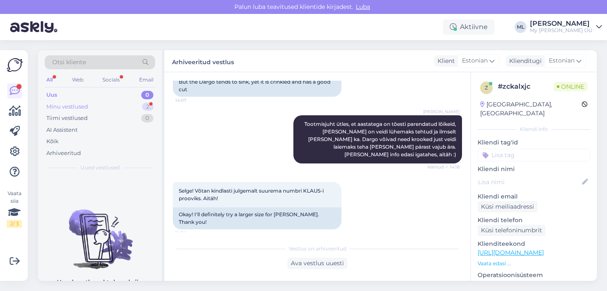
click at [64, 102] on div "Minu vestlused" at bounding box center [67, 106] width 42 height 8
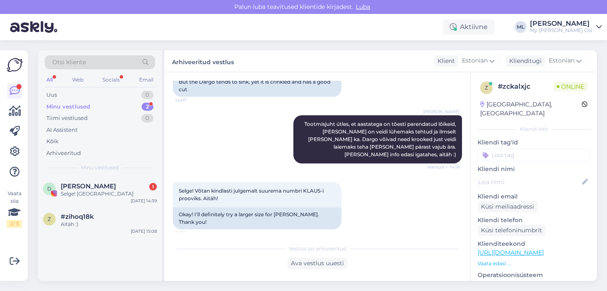
click at [70, 172] on div "Otsi kliente All Web Socials Email Uus 0 Minu vestlused 2 Tiimi vestlused 0 AI …" at bounding box center [100, 113] width 124 height 126
click at [73, 192] on div "Selge! [GEOGRAPHIC_DATA]" at bounding box center [109, 194] width 96 height 8
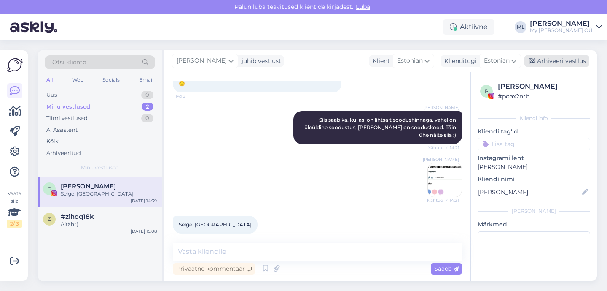
click at [539, 61] on div "Arhiveeri vestlus" at bounding box center [557, 60] width 65 height 11
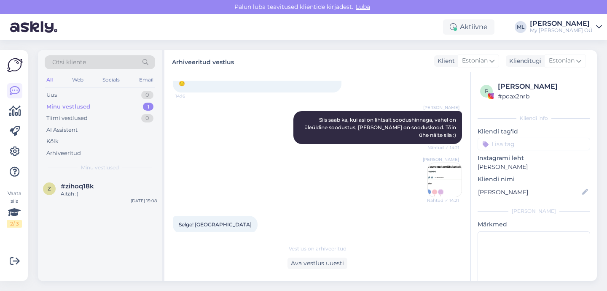
click at [321, 43] on div "Otsi kliente All Web Socials Email Uus 0 Minu vestlused 1 Tiimi vestlused 0 AI …" at bounding box center [320, 165] width 574 height 251
